Goal: Navigation & Orientation: Find specific page/section

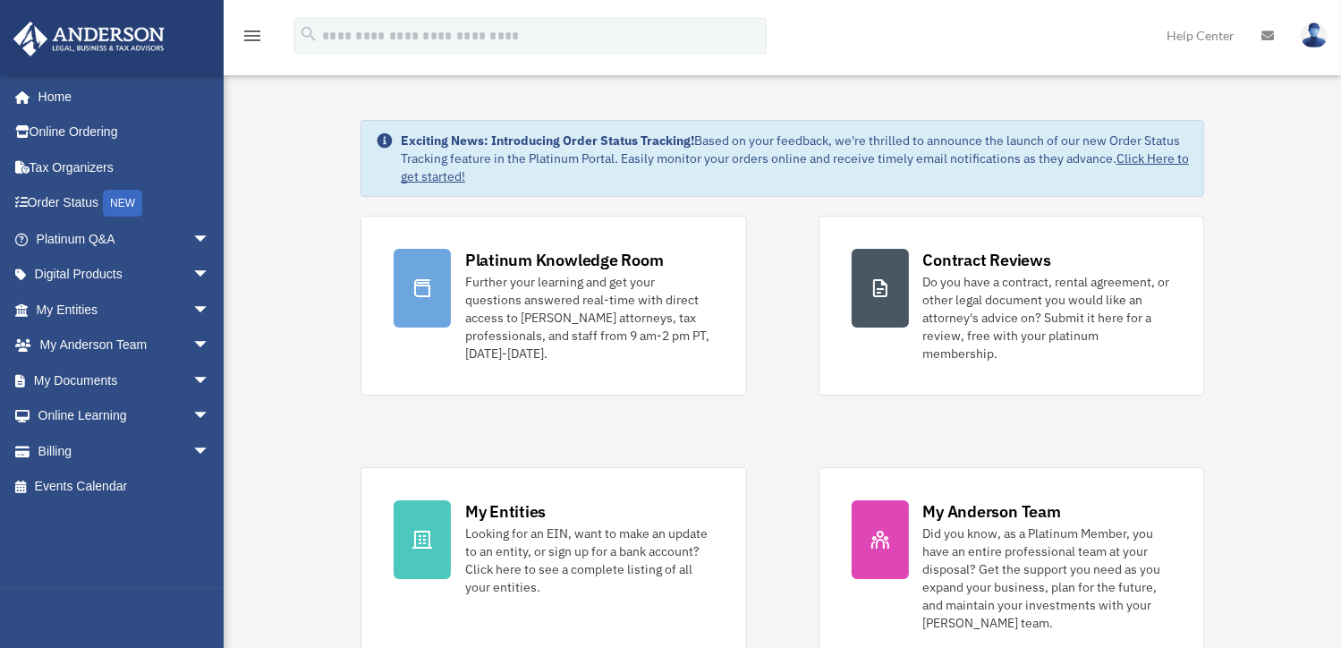
click at [1274, 34] on link at bounding box center [1267, 35] width 39 height 71
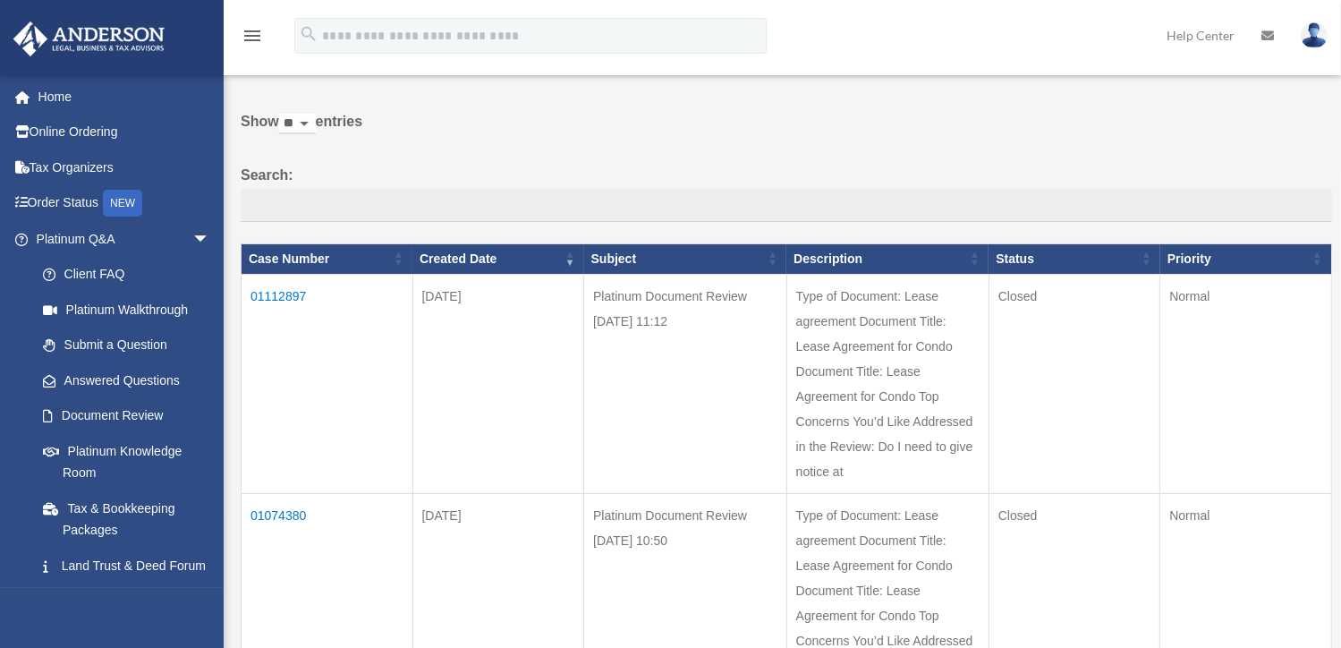
scroll to position [89, 0]
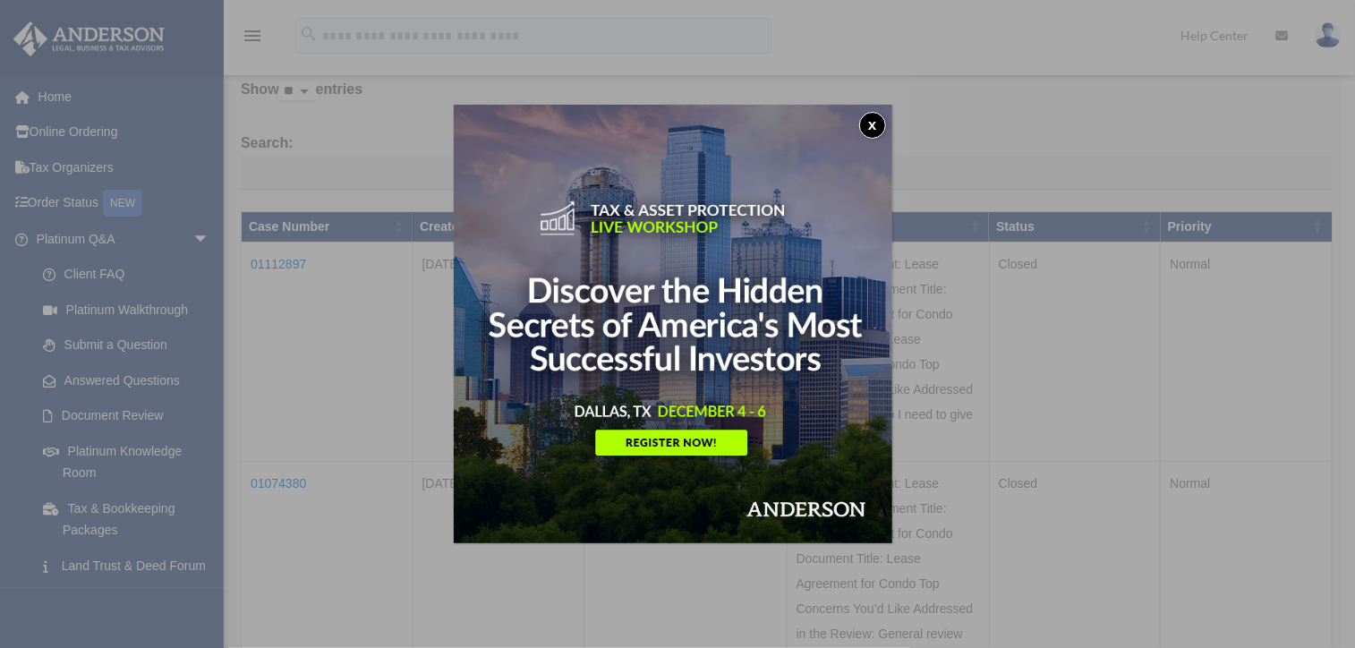
click at [878, 123] on button "x" at bounding box center [872, 125] width 27 height 27
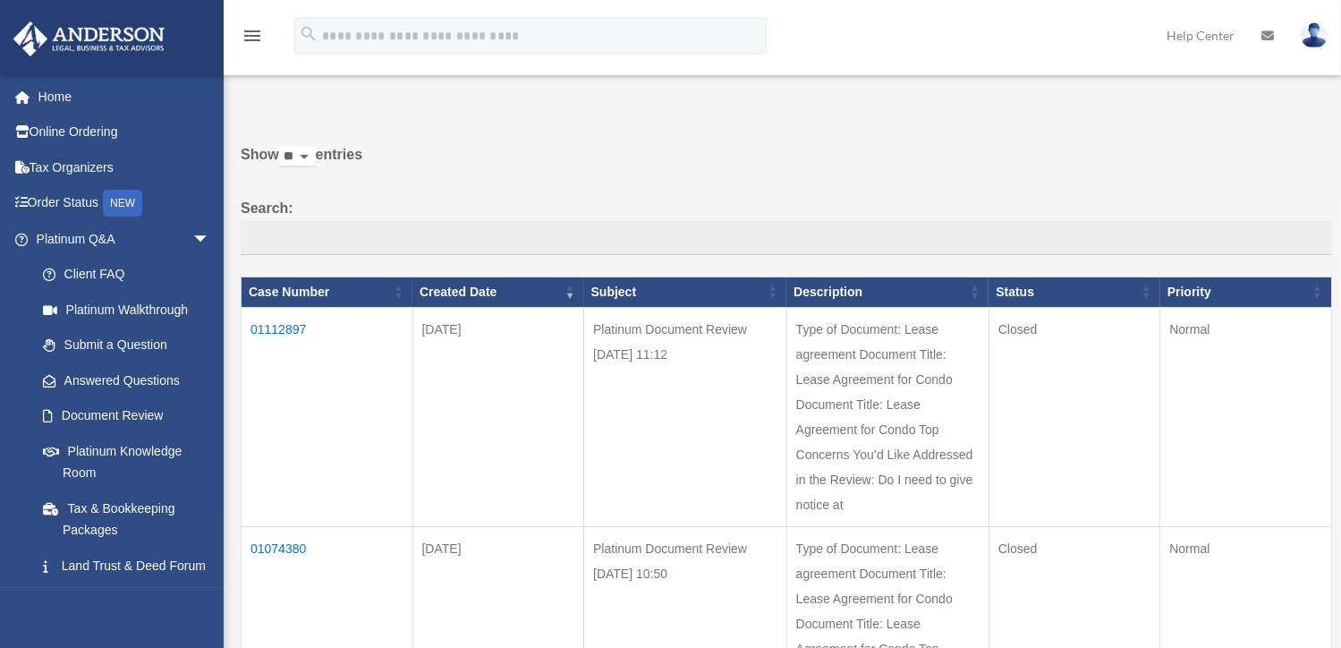
scroll to position [0, 0]
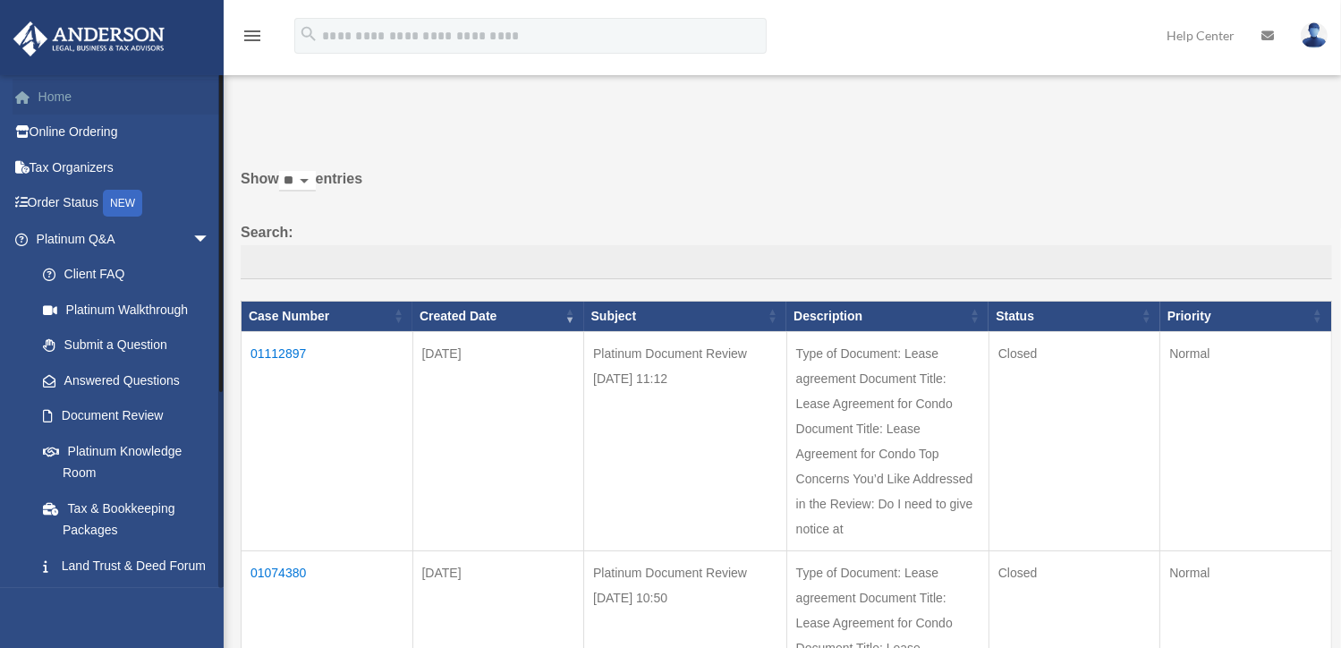
click at [125, 97] on link "Home" at bounding box center [125, 97] width 225 height 36
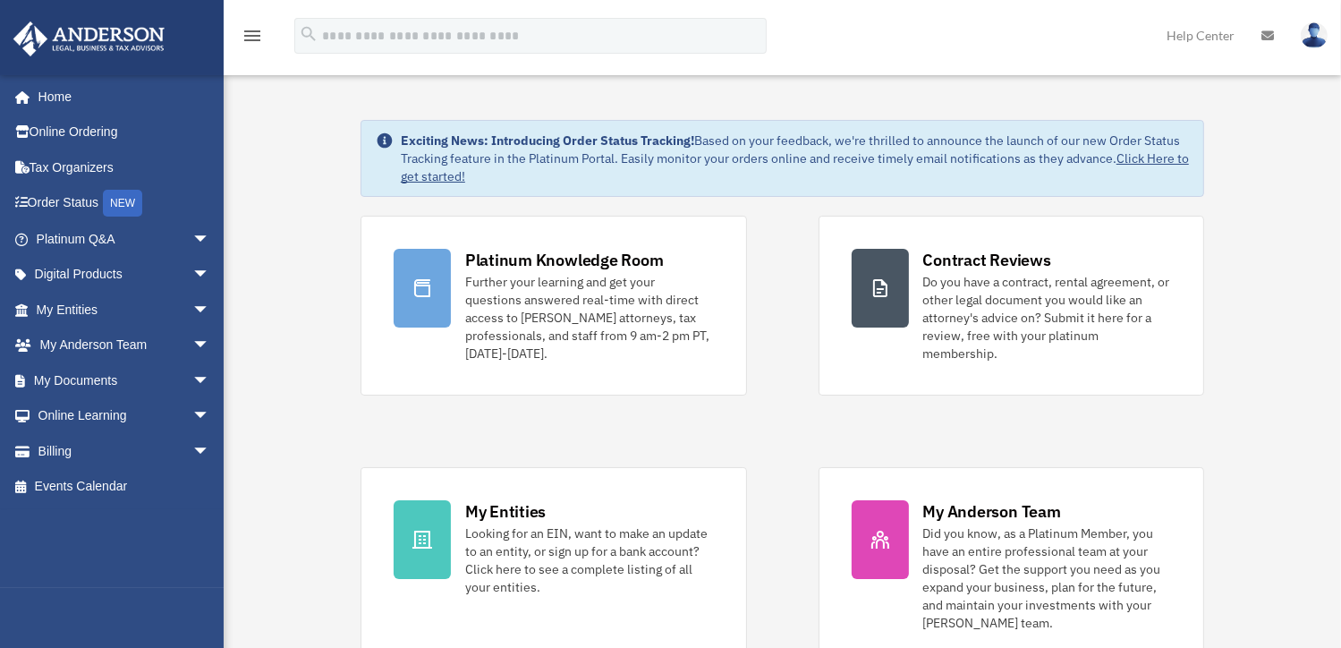
click at [87, 103] on link "Home" at bounding box center [125, 97] width 225 height 36
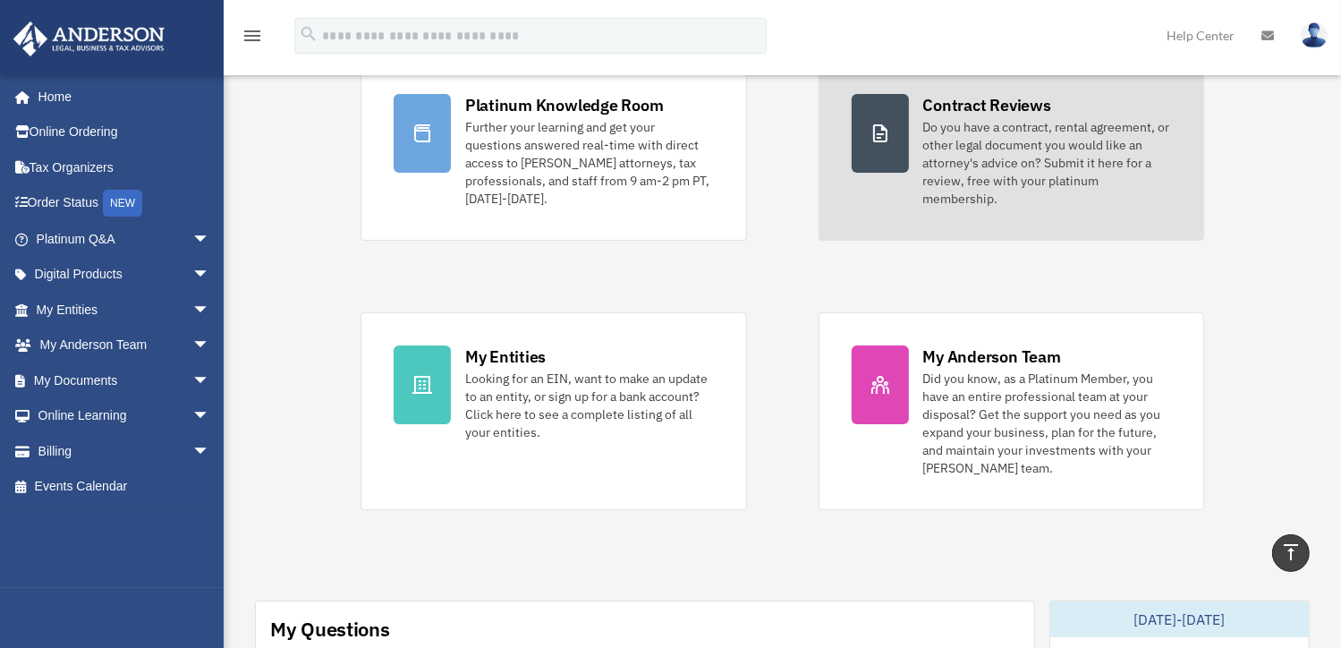
scroll to position [118, 0]
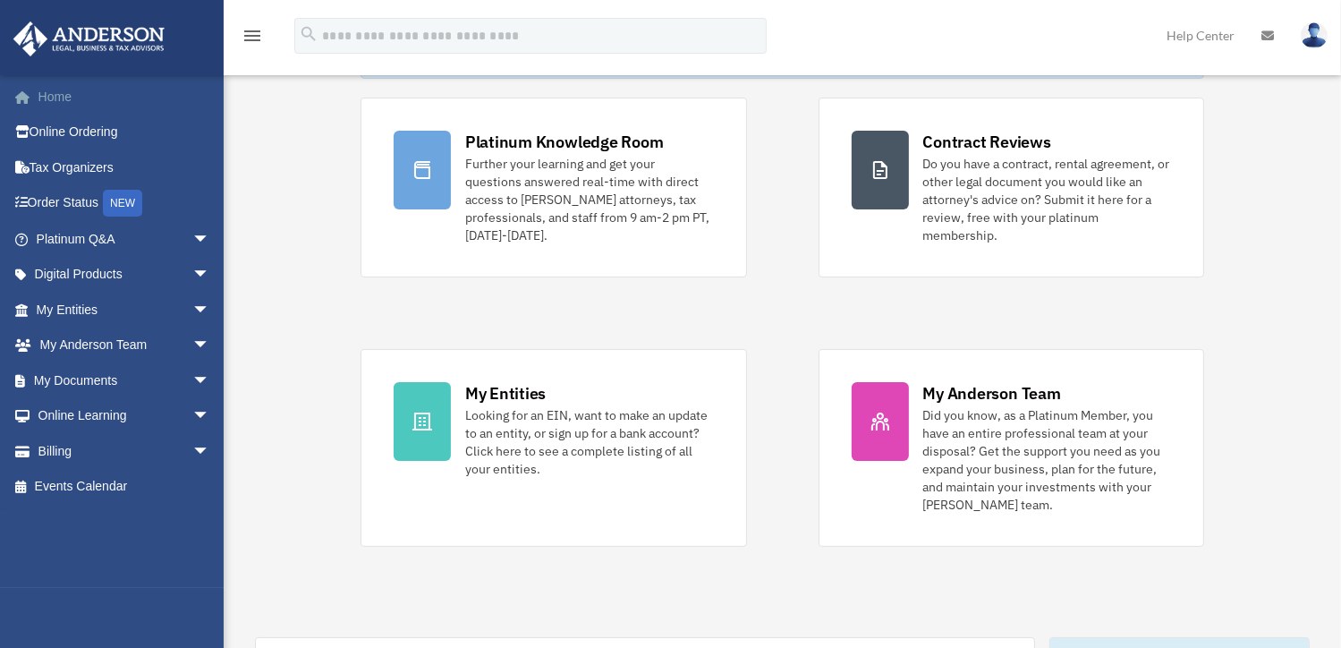
click at [126, 89] on link "Home" at bounding box center [125, 97] width 225 height 36
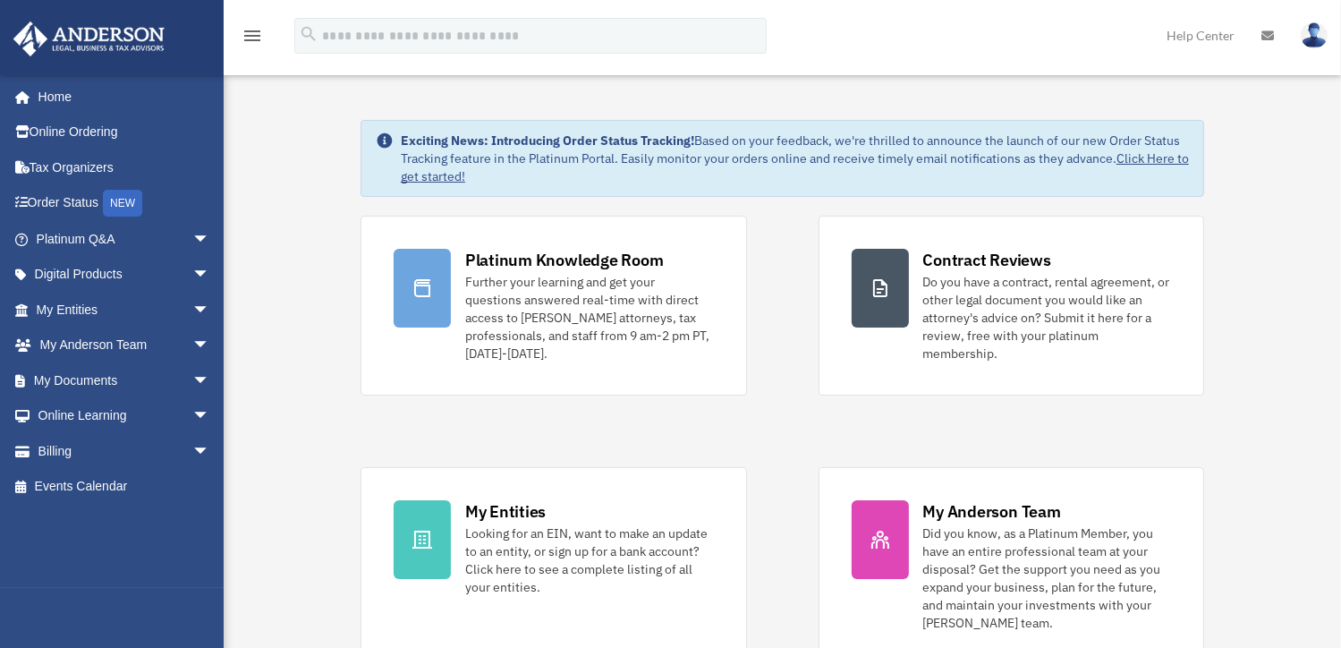
click at [1262, 42] on icon at bounding box center [1268, 36] width 13 height 13
